Goal: Contribute content: Contribute content

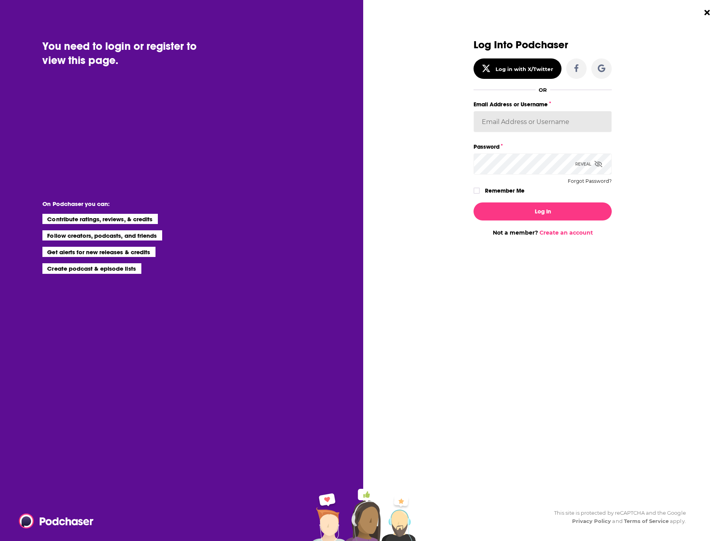
type input "annieoliverdreamday"
click at [512, 192] on label "Remember Me" at bounding box center [505, 191] width 40 height 10
click at [479, 194] on input "rememberMe" at bounding box center [476, 194] width 5 height 0
click at [515, 209] on button "Log In" at bounding box center [542, 212] width 138 height 18
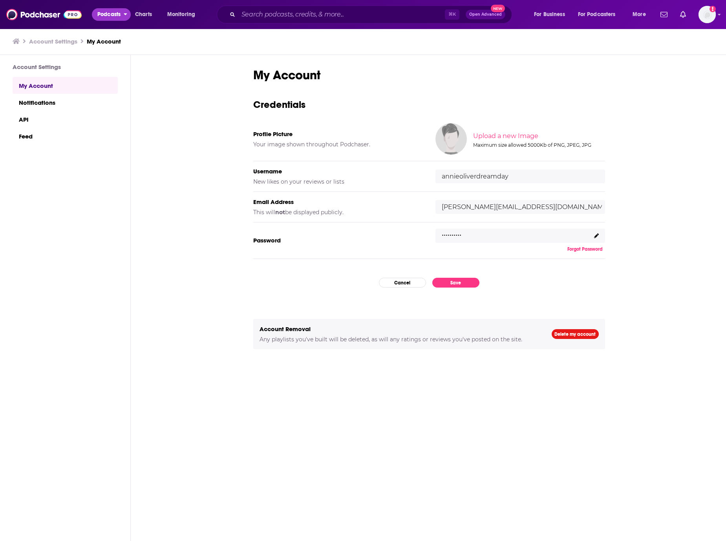
click at [110, 19] on span "Podcasts" at bounding box center [108, 14] width 23 height 11
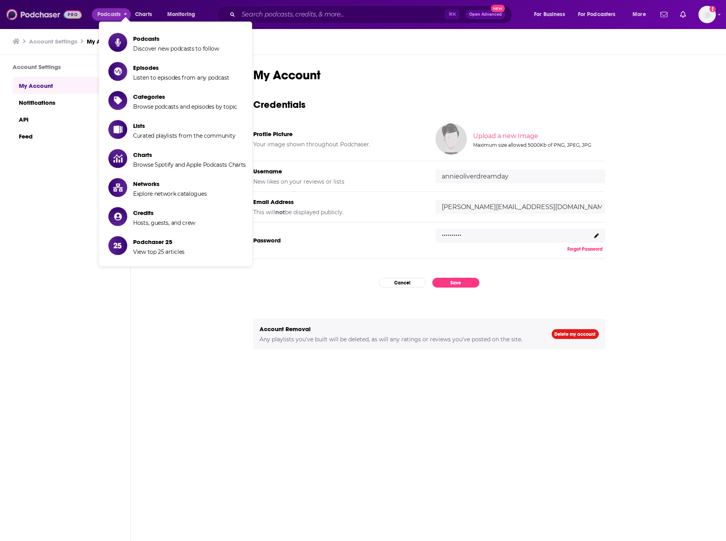
click at [54, 15] on img at bounding box center [43, 14] width 75 height 15
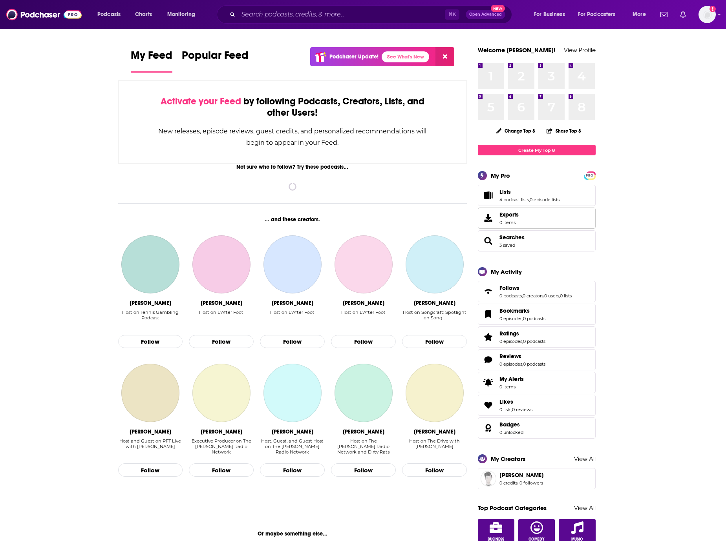
click at [543, 218] on link "Exports 0 items" at bounding box center [537, 218] width 118 height 21
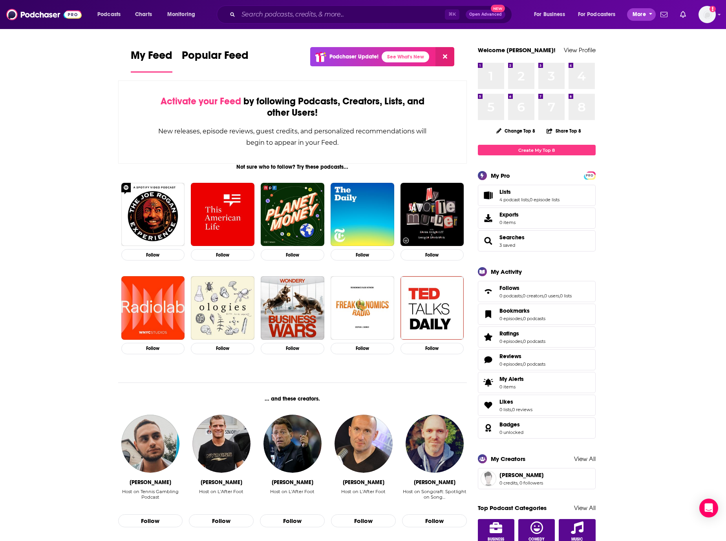
click at [640, 16] on span "More" at bounding box center [638, 14] width 13 height 11
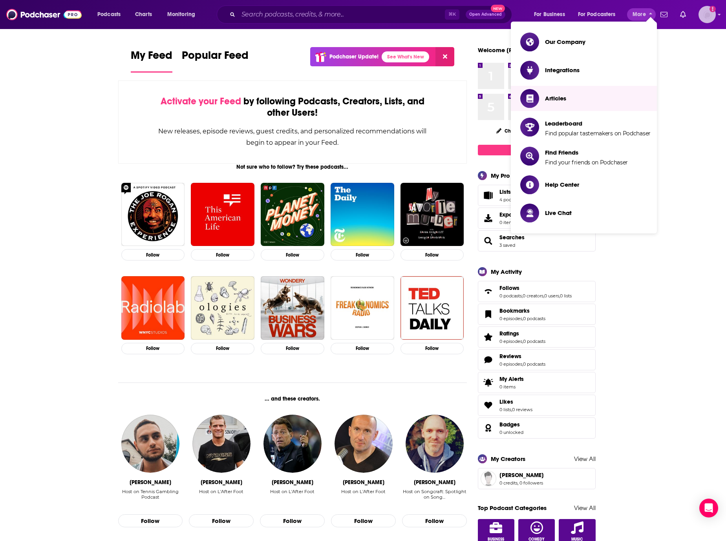
click at [704, 17] on img "Logged in as annieoliverdreamday" at bounding box center [706, 14] width 17 height 17
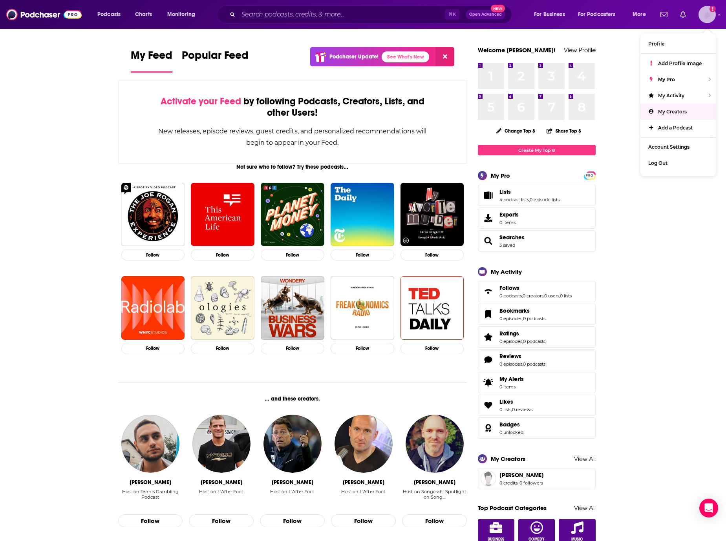
click at [679, 109] on span "My Creators" at bounding box center [672, 112] width 29 height 6
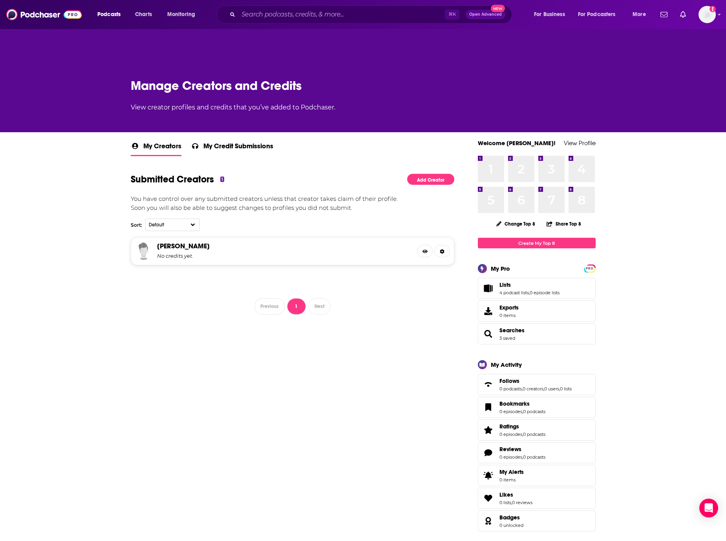
scroll to position [20, 0]
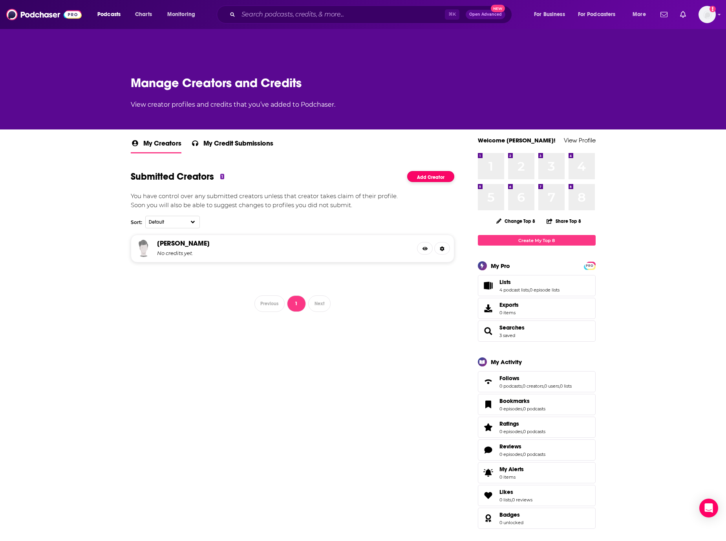
click at [433, 179] on link "Add Creator" at bounding box center [430, 176] width 47 height 11
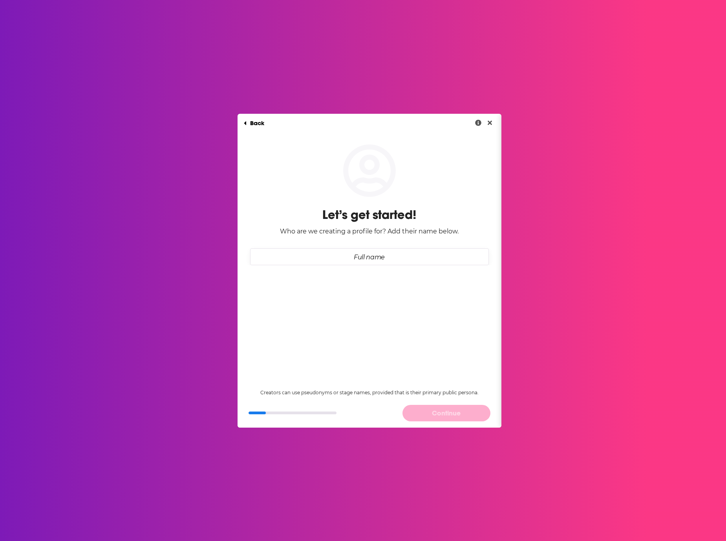
click at [360, 252] on input "Full name" at bounding box center [369, 257] width 239 height 17
paste input "[PERSON_NAME], DDS/DMD"
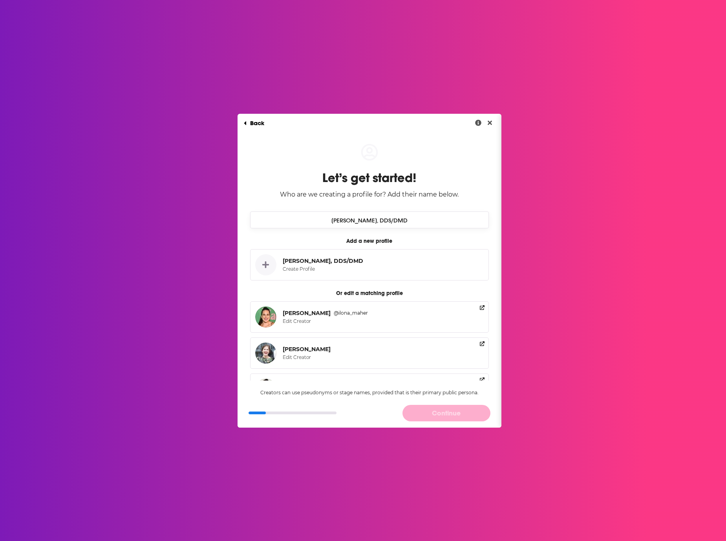
type input "[PERSON_NAME], DDS/DMD"
click at [309, 258] on div "[PERSON_NAME], DDS/DMD" at bounding box center [323, 261] width 80 height 7
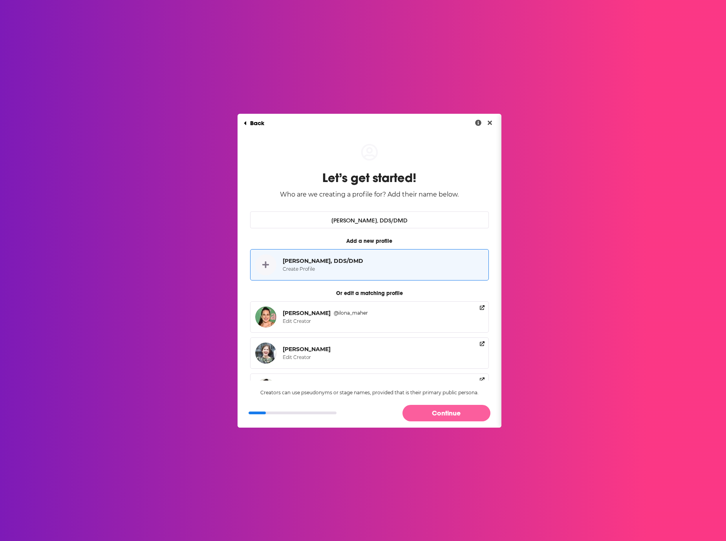
click at [443, 417] on button "Continue" at bounding box center [446, 413] width 88 height 16
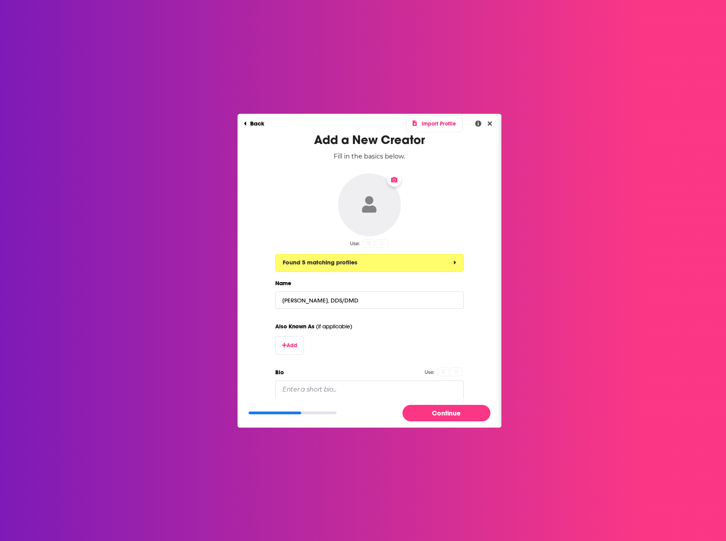
click at [454, 262] on icon "Dialog" at bounding box center [455, 263] width 2 height 4
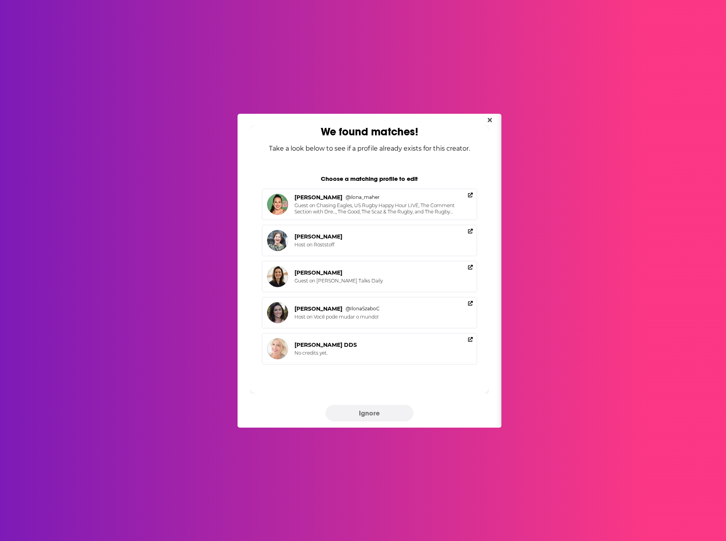
click at [376, 417] on button "Ignore" at bounding box center [369, 413] width 88 height 16
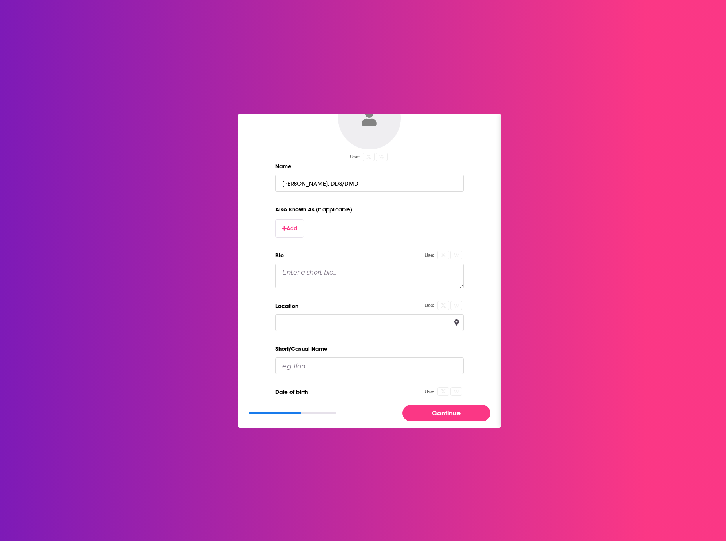
scroll to position [87, 0]
click at [297, 276] on textarea "Bio" at bounding box center [369, 275] width 188 height 24
paste textarea "[PERSON_NAME], DDS/DMD, is a general and cosmetic dentist with eight years of e…"
type textarea "[PERSON_NAME], DDS/DMD, is a general and cosmetic dentist with eight years of e…"
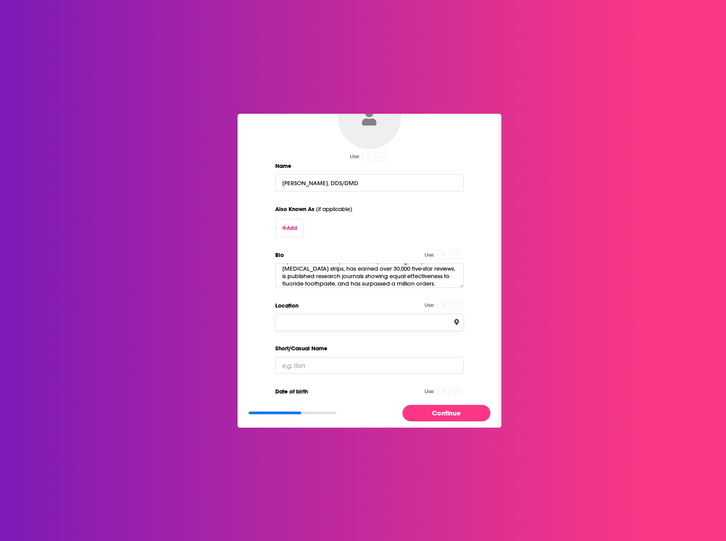
click at [307, 322] on input "Location" at bounding box center [369, 322] width 188 height 17
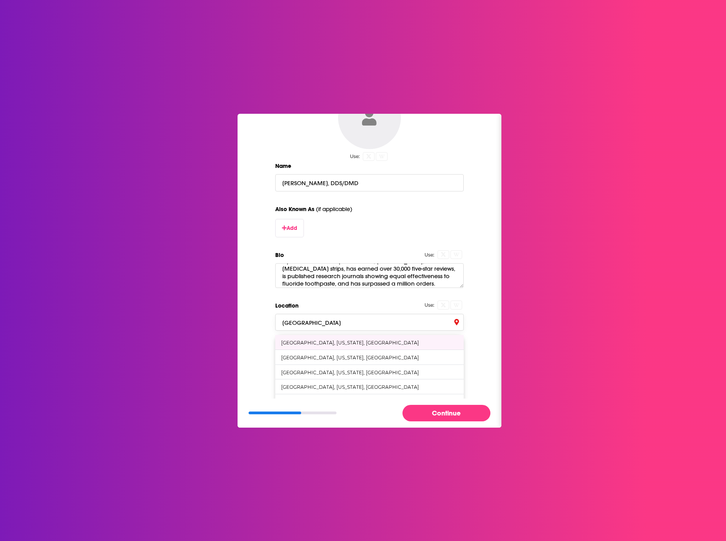
click at [307, 342] on div "[GEOGRAPHIC_DATA], [US_STATE], [GEOGRAPHIC_DATA]" at bounding box center [350, 343] width 138 height 6
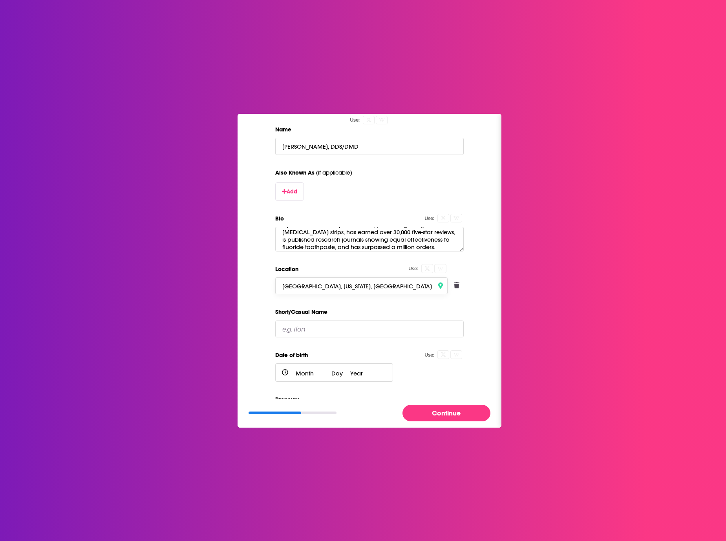
scroll to position [154, 0]
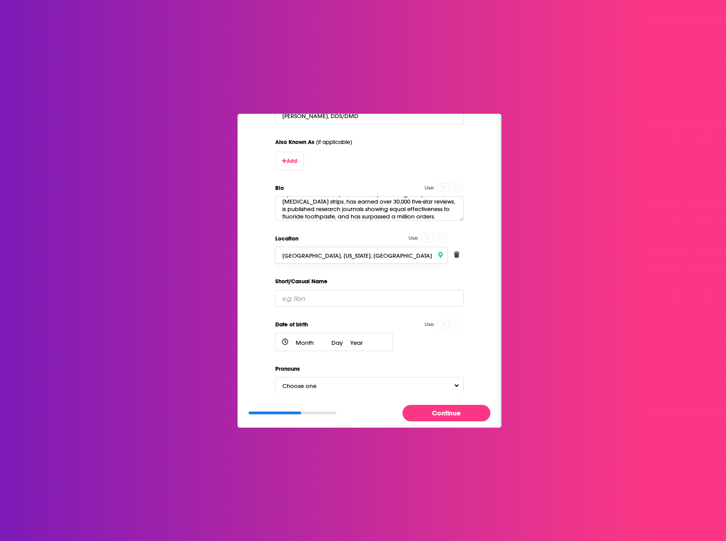
type input "[GEOGRAPHIC_DATA], [US_STATE], [GEOGRAPHIC_DATA]"
click at [309, 384] on span "Choose one" at bounding box center [307, 385] width 50 height 7
click at [307, 356] on div "He / Him" at bounding box center [369, 356] width 187 height 14
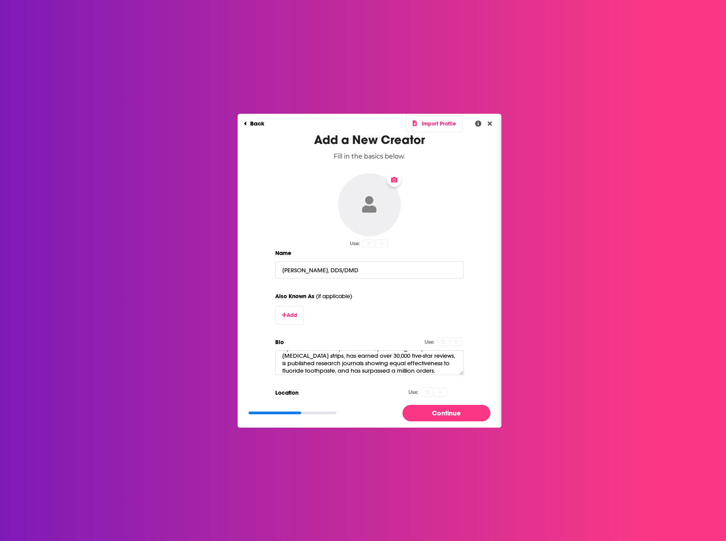
click at [380, 201] on button "Change Photo" at bounding box center [369, 205] width 63 height 63
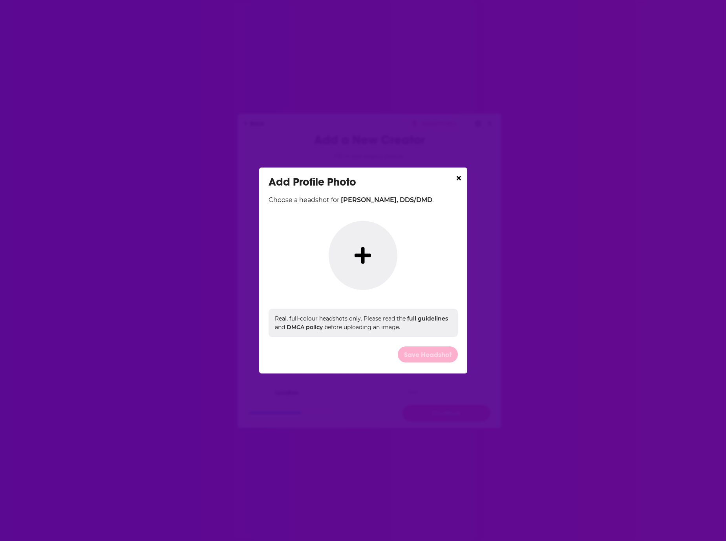
click at [394, 183] on div "Add Profile Photo" at bounding box center [363, 181] width 189 height 13
click at [373, 247] on button "Dialog" at bounding box center [363, 255] width 68 height 69
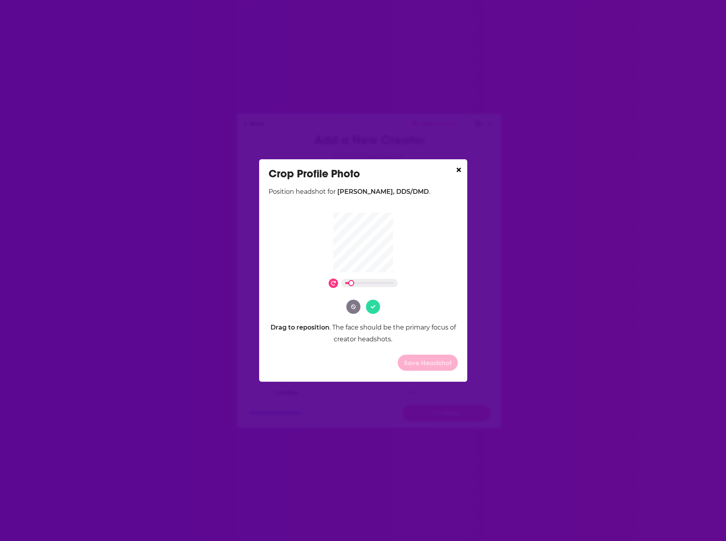
drag, startPoint x: 345, startPoint y: 283, endPoint x: 355, endPoint y: 283, distance: 10.6
click at [355, 283] on div "Dialog" at bounding box center [369, 283] width 57 height 8
click at [375, 310] on button "Dialog" at bounding box center [373, 307] width 14 height 14
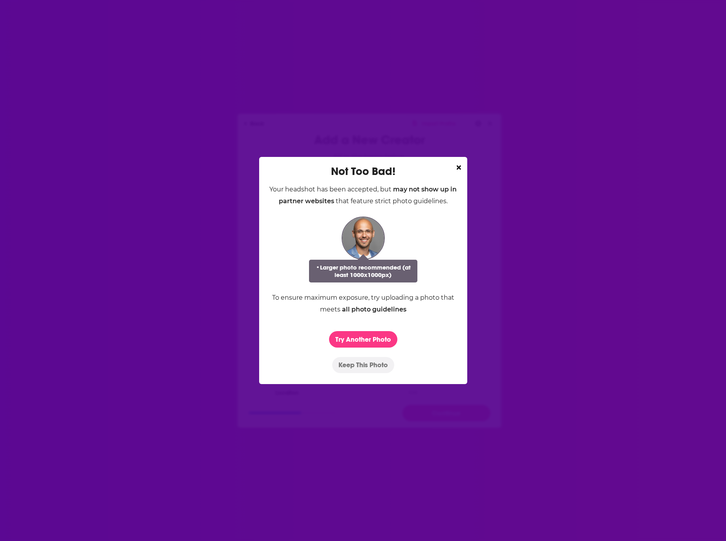
click at [370, 368] on button "Keep This Photo" at bounding box center [363, 365] width 62 height 16
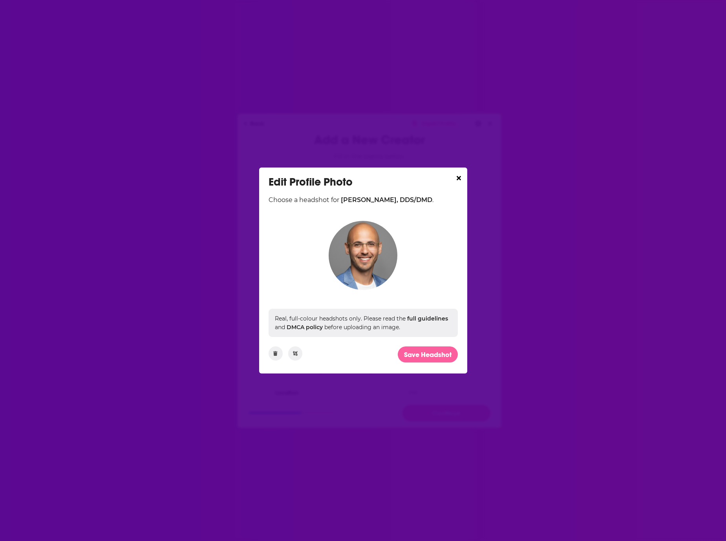
click at [423, 353] on button "Save Headshot" at bounding box center [428, 355] width 60 height 16
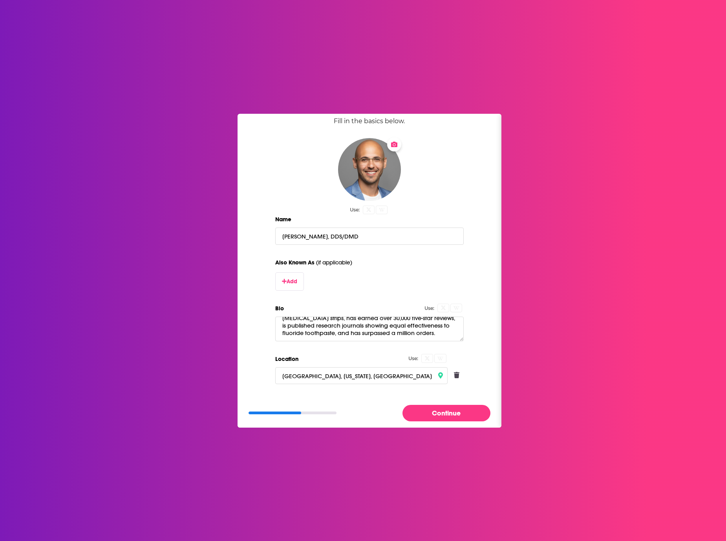
scroll to position [41, 0]
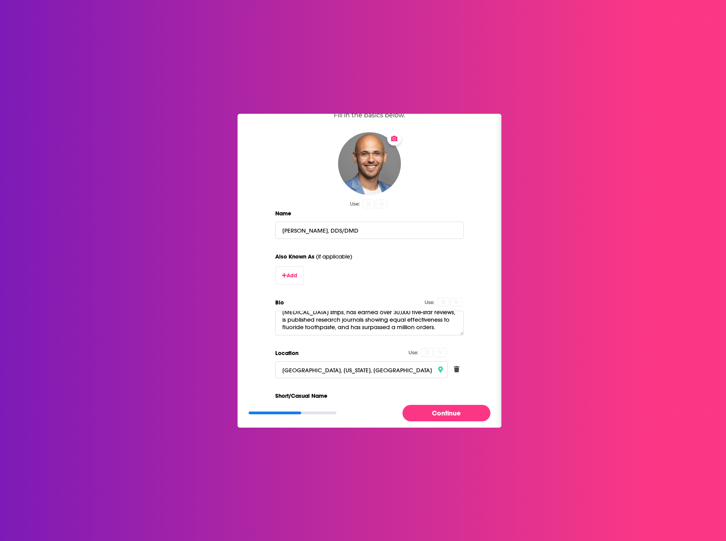
click at [449, 422] on div "Continue" at bounding box center [370, 413] width 264 height 29
click at [448, 417] on button "Continue" at bounding box center [446, 413] width 88 height 16
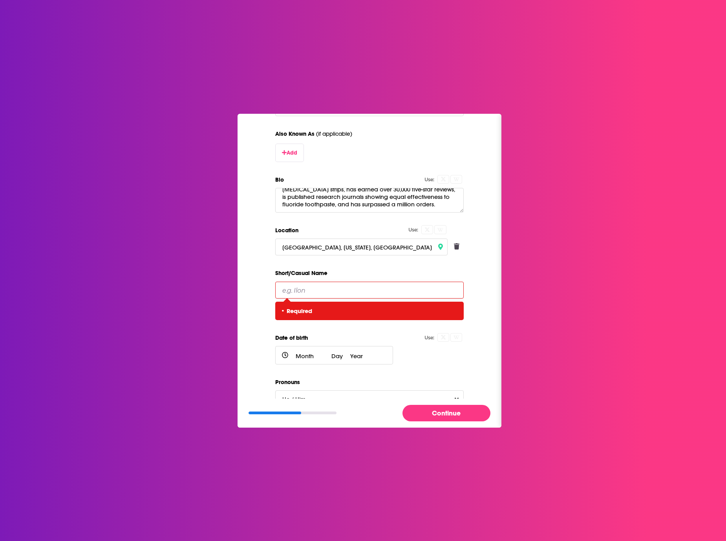
click at [310, 290] on input "Short/Casual Name" at bounding box center [369, 290] width 188 height 17
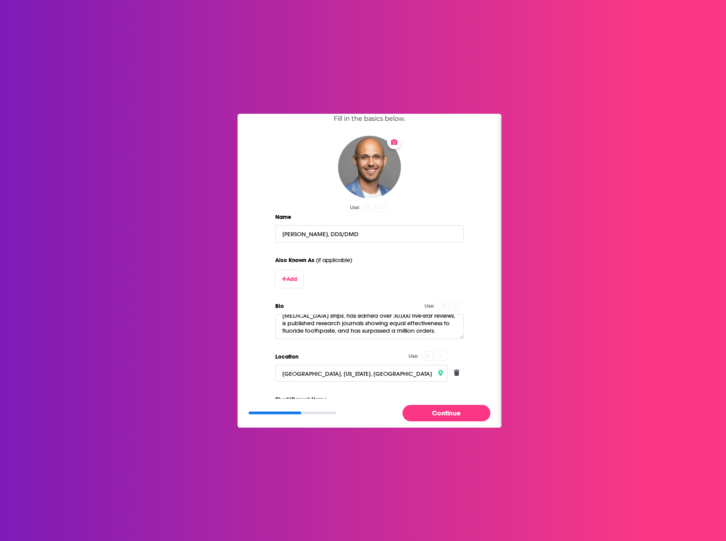
scroll to position [0, 0]
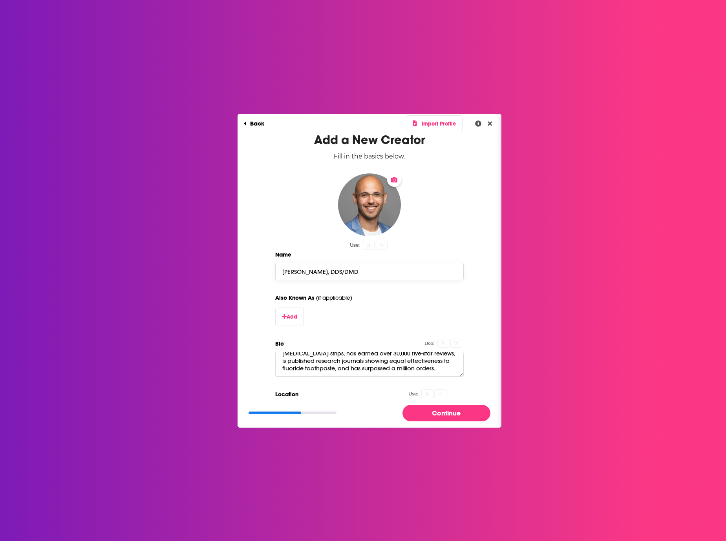
click at [292, 272] on form "Add a New Creator Fill in the basics below. Use: Name [PERSON_NAME], DDS/DMD Al…" at bounding box center [369, 354] width 188 height 444
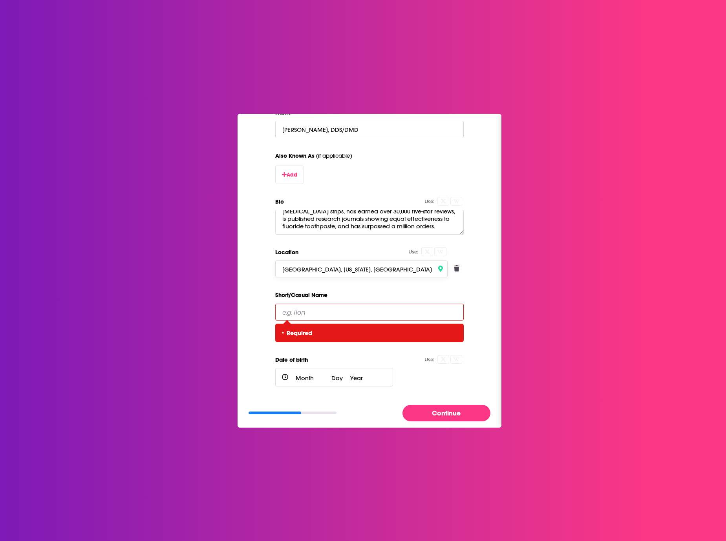
click at [292, 272] on input "[GEOGRAPHIC_DATA], [US_STATE], [GEOGRAPHIC_DATA]" at bounding box center [361, 269] width 172 height 17
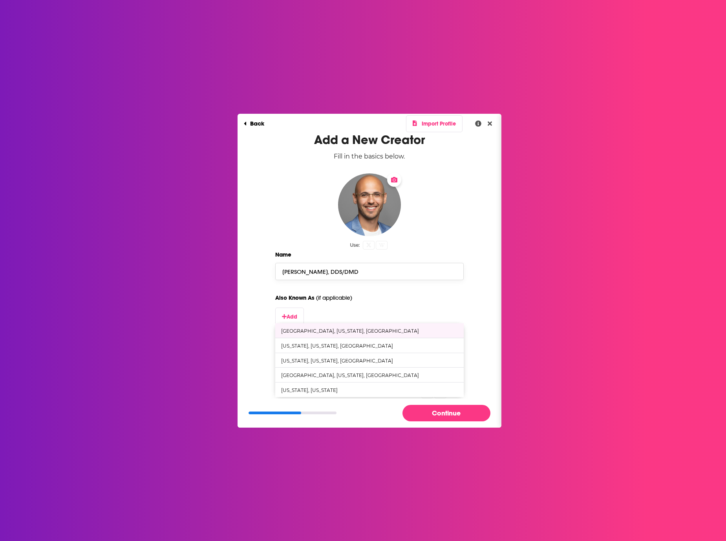
click at [290, 272] on input "[PERSON_NAME], DDS/DMD" at bounding box center [369, 271] width 188 height 17
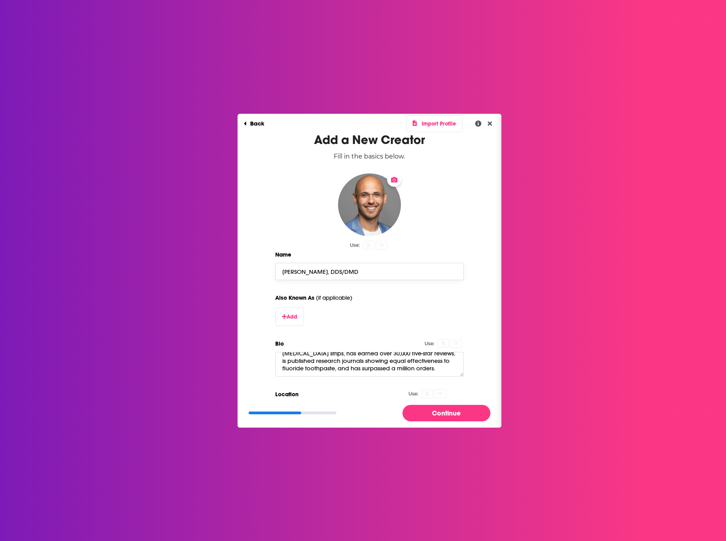
click at [290, 272] on input "[PERSON_NAME], DDS/DMD" at bounding box center [369, 271] width 188 height 17
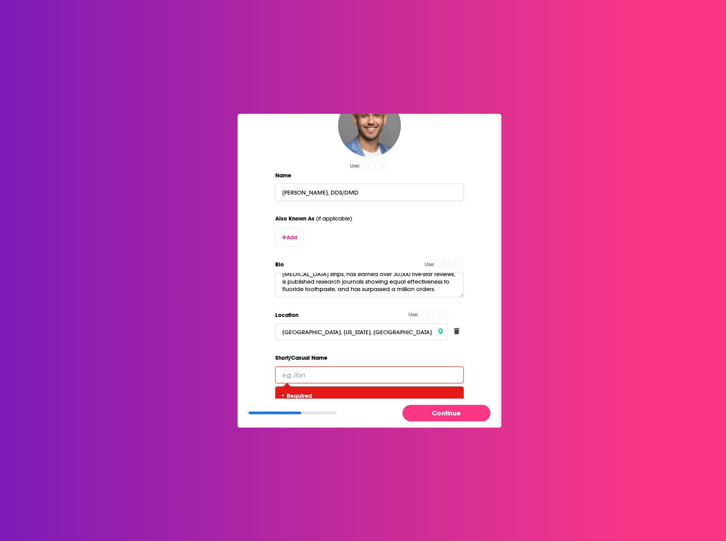
scroll to position [177, 0]
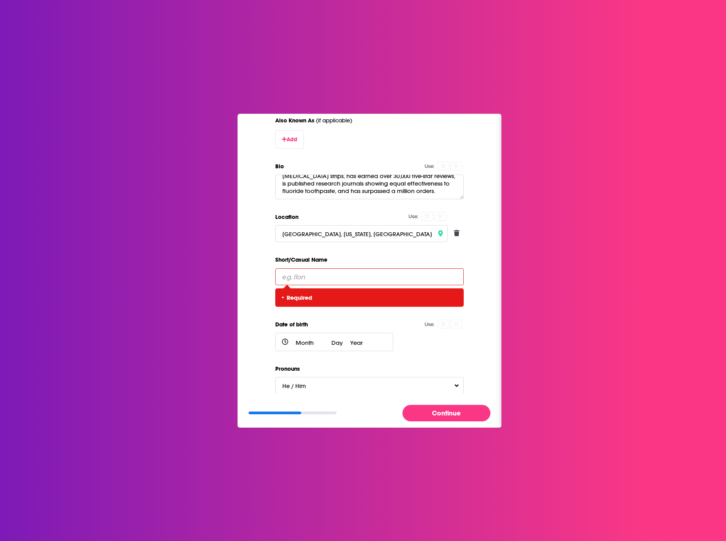
click at [292, 266] on div "Short/Casual Name • Required" at bounding box center [369, 281] width 188 height 52
click at [289, 279] on input "Short/Casual Name" at bounding box center [369, 277] width 188 height 17
paste input "Ilon"
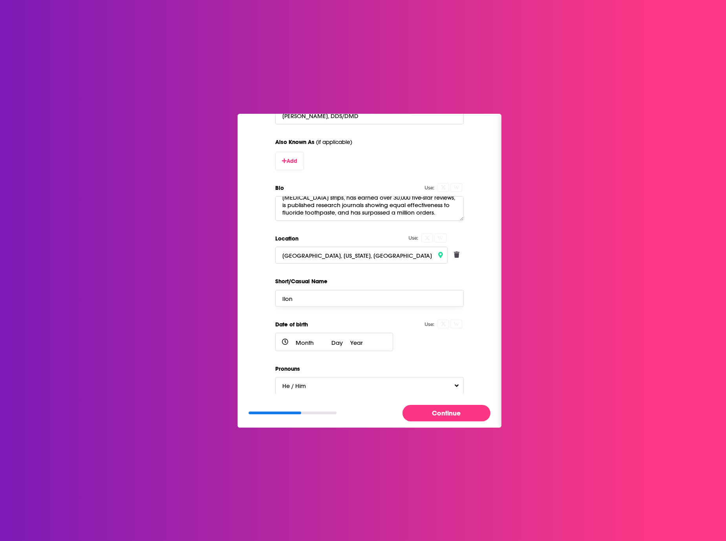
scroll to position [156, 0]
type input "Ilon"
click at [479, 332] on div "Add a New Creator Fill in the basics below. Use: Name [PERSON_NAME], DDS/DMD Al…" at bounding box center [369, 187] width 239 height 423
click at [457, 415] on button "Continue" at bounding box center [446, 413] width 88 height 16
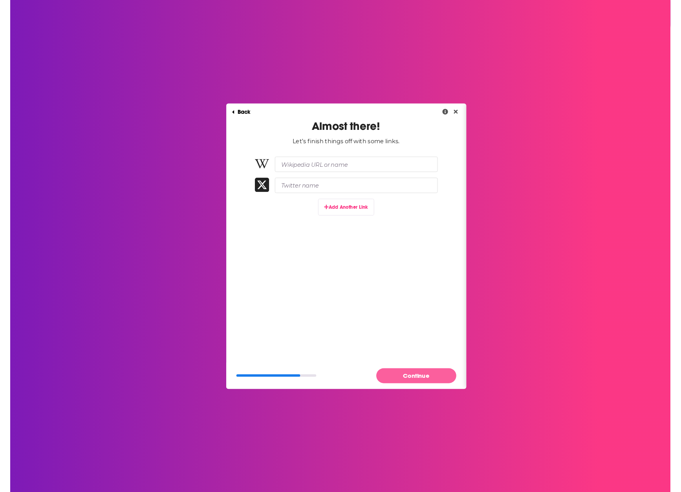
scroll to position [0, 0]
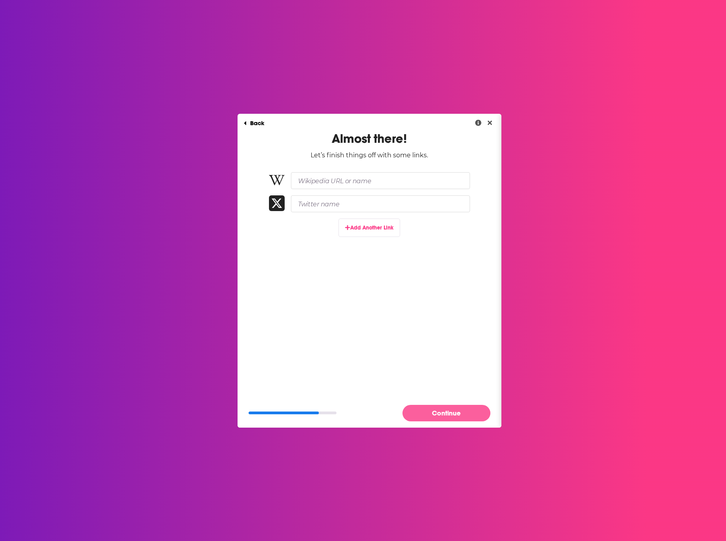
click at [452, 413] on button "Continue" at bounding box center [446, 413] width 88 height 16
click at [444, 413] on icon "Dialog" at bounding box center [446, 413] width 7 height 7
click at [381, 308] on div "Back Almost there! Let’s finish things off with some links. Add Another Link" at bounding box center [370, 249] width 264 height 270
click at [452, 408] on button "Continue" at bounding box center [446, 413] width 88 height 16
click at [331, 178] on input "Wikipedia URL or name" at bounding box center [380, 180] width 179 height 17
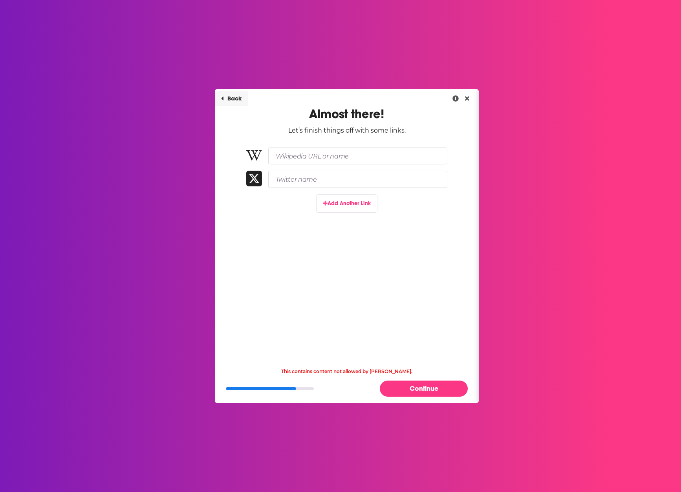
click at [234, 98] on button "Back" at bounding box center [231, 99] width 33 height 16
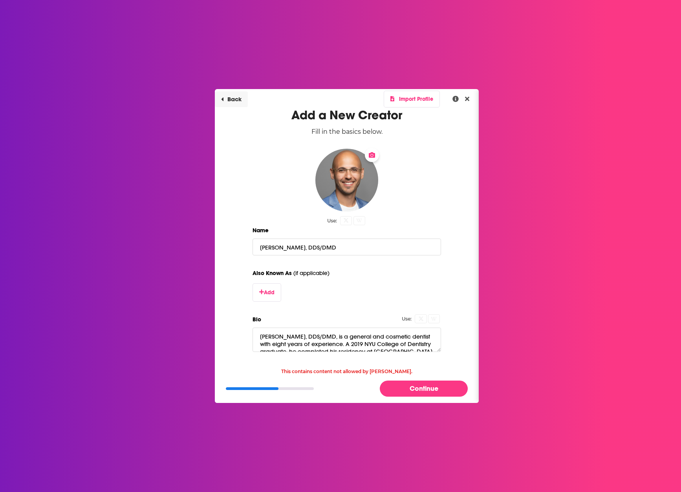
click at [234, 98] on button "Back" at bounding box center [231, 99] width 33 height 16
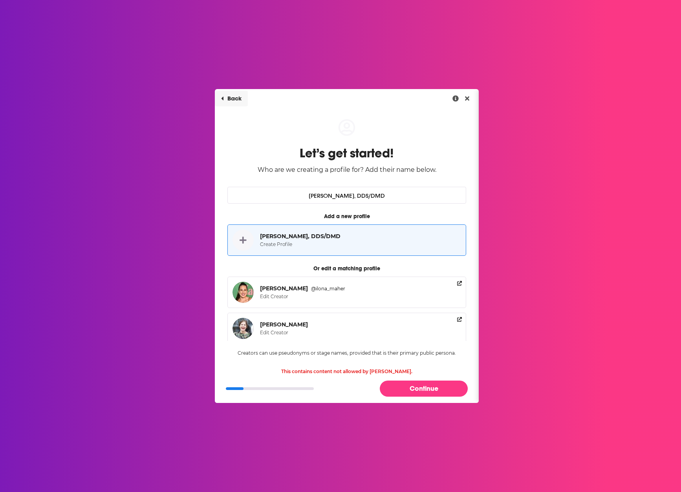
click at [234, 98] on button "Back" at bounding box center [231, 99] width 33 height 16
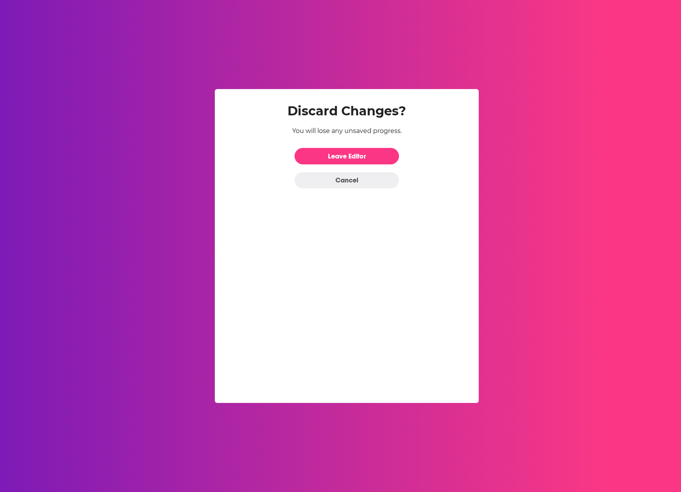
click at [234, 98] on div "Discard Changes? You will lose any unsaved progress. Leave Editor Cancel" at bounding box center [346, 140] width 239 height 98
click at [364, 181] on button "Cancel" at bounding box center [346, 180] width 104 height 16
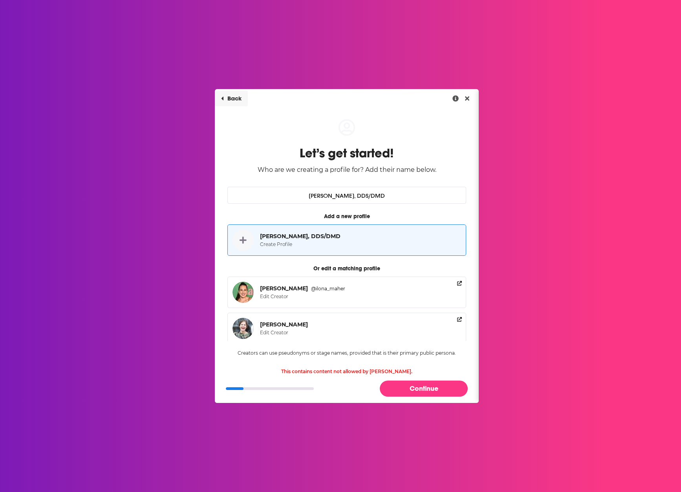
click at [229, 105] on button "Back" at bounding box center [231, 99] width 33 height 16
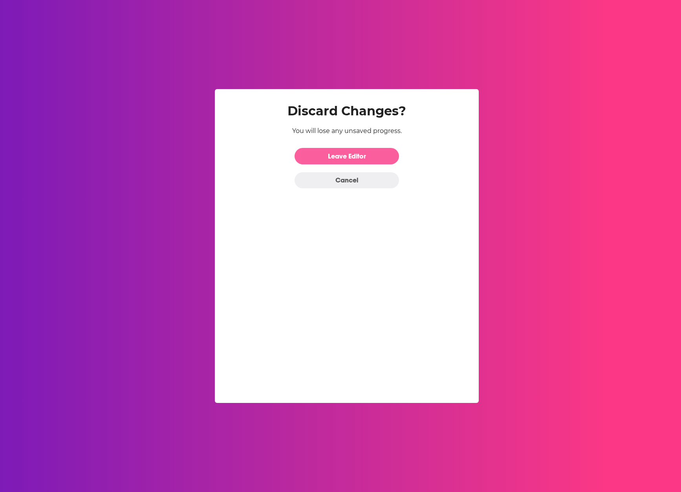
click at [350, 155] on link "Leave Editor" at bounding box center [346, 156] width 104 height 16
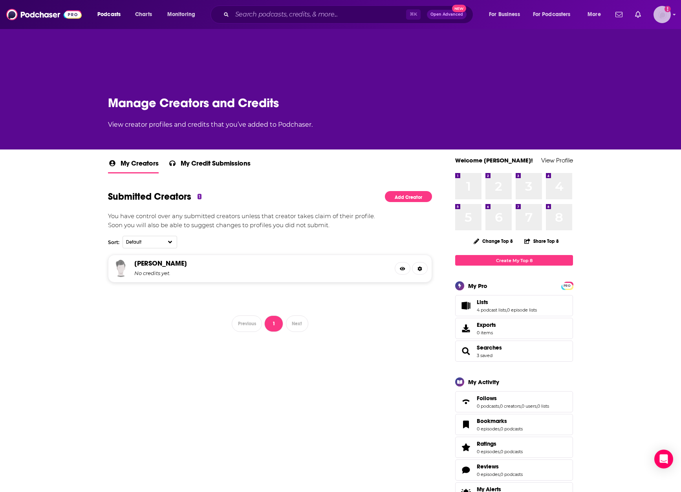
click at [661, 13] on img "Logged in as annieoliverdreamday" at bounding box center [661, 14] width 17 height 17
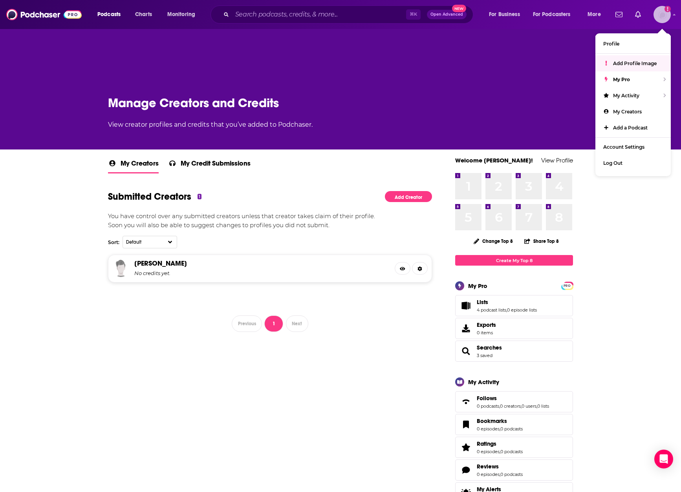
click at [646, 61] on span "Add Profile Image" at bounding box center [635, 63] width 44 height 6
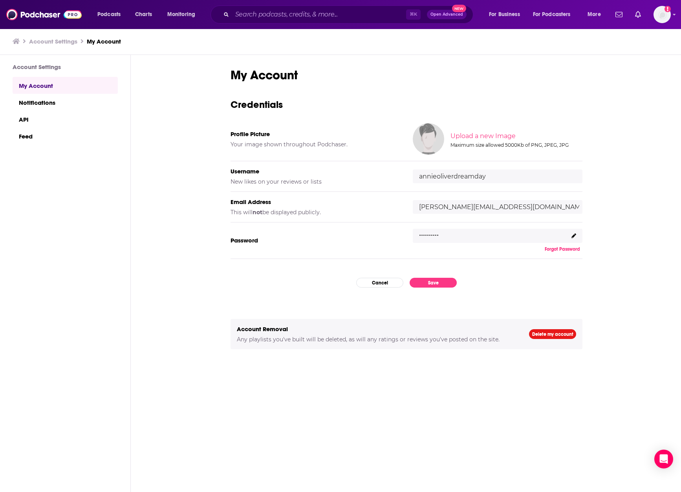
click at [458, 175] on input "annieoliverdreamday" at bounding box center [498, 177] width 170 height 14
